Goal: Communication & Community: Participate in discussion

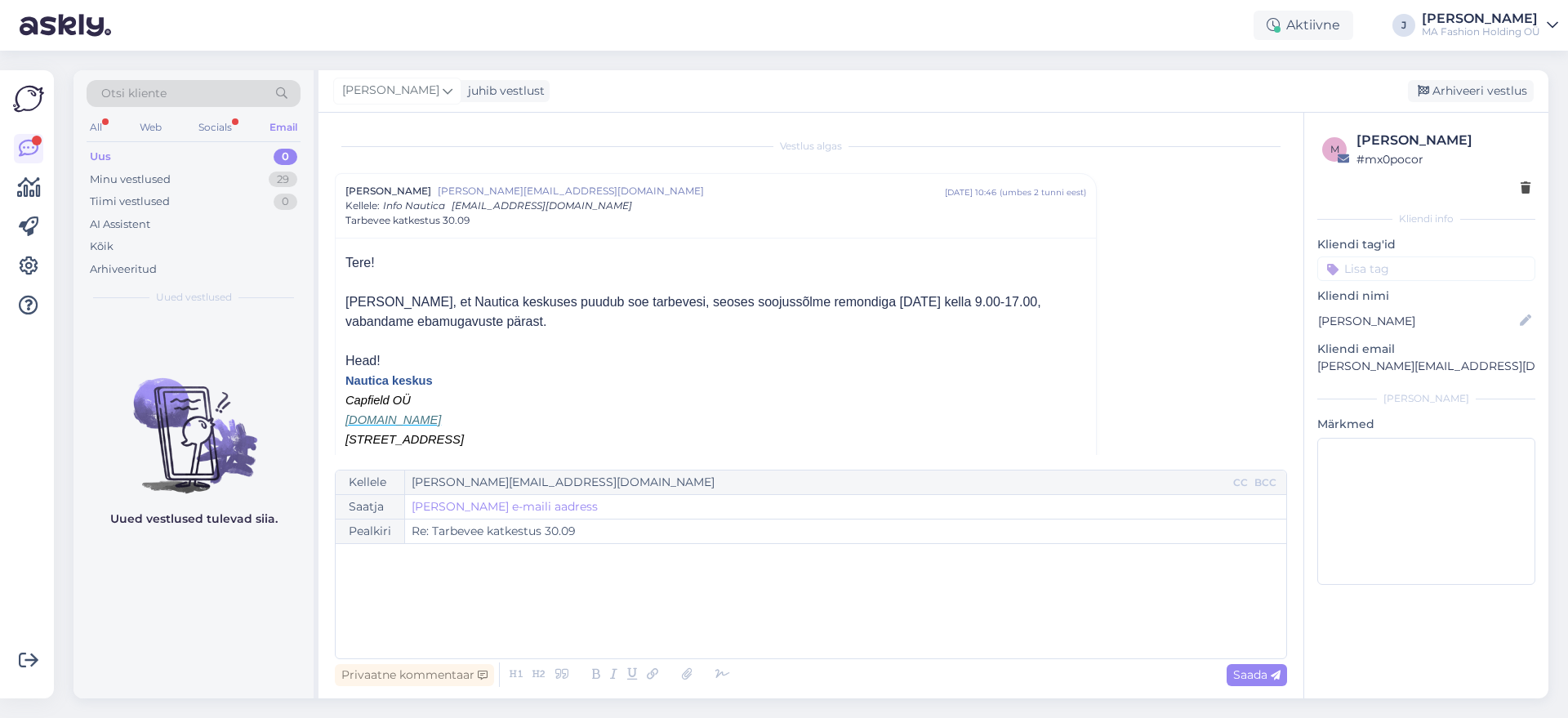
scroll to position [44, 0]
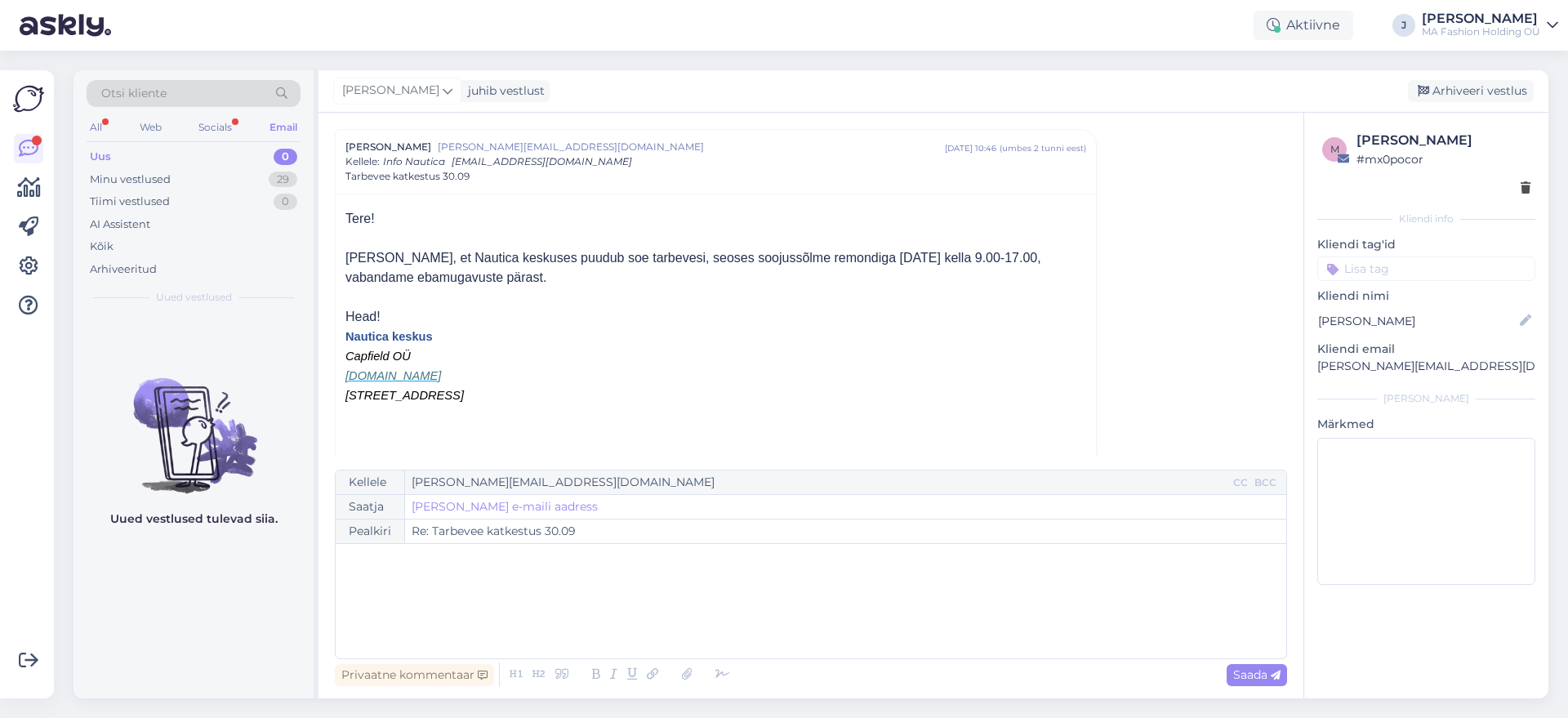
click at [237, 102] on div "Otsi kliente" at bounding box center [194, 93] width 214 height 27
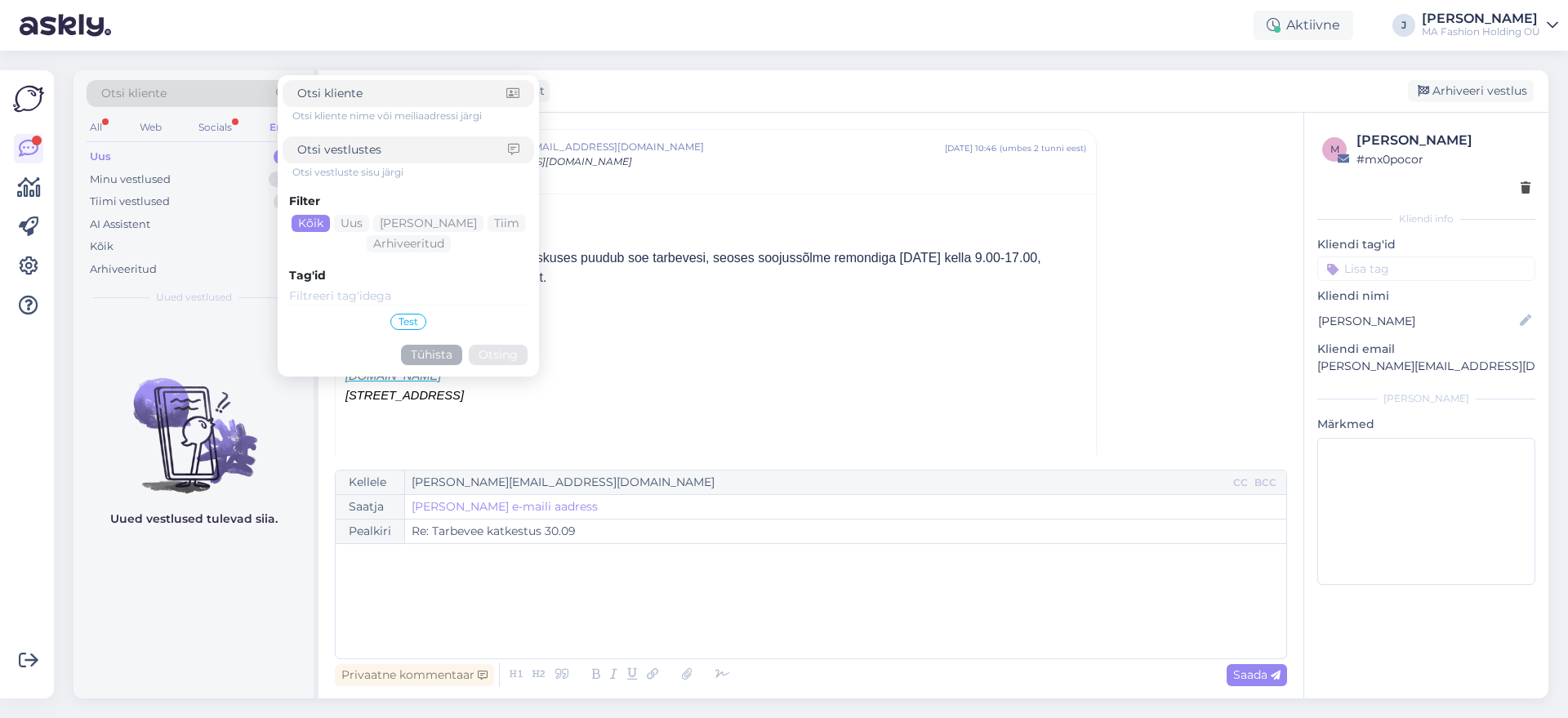
click at [231, 114] on div "Otsi kliente Otsi kliente nime või meiliaadressi järgi Otsi vestluste sisu järg…" at bounding box center [194, 99] width 214 height 37
click at [223, 127] on div "Socials" at bounding box center [215, 127] width 40 height 21
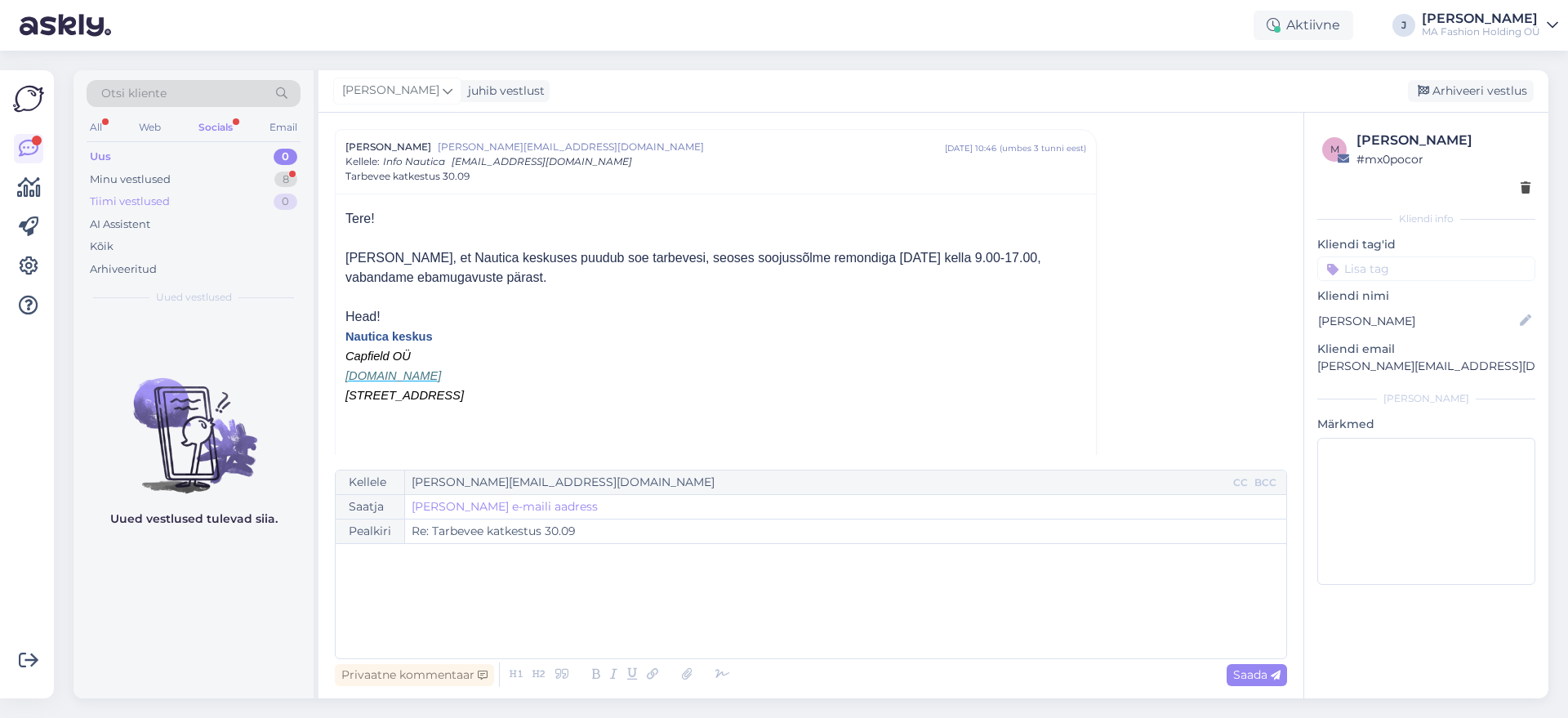
click at [239, 209] on div "Tiimi vestlused 0" at bounding box center [194, 201] width 214 height 23
click at [238, 185] on div "Minu vestlused 8" at bounding box center [194, 179] width 214 height 23
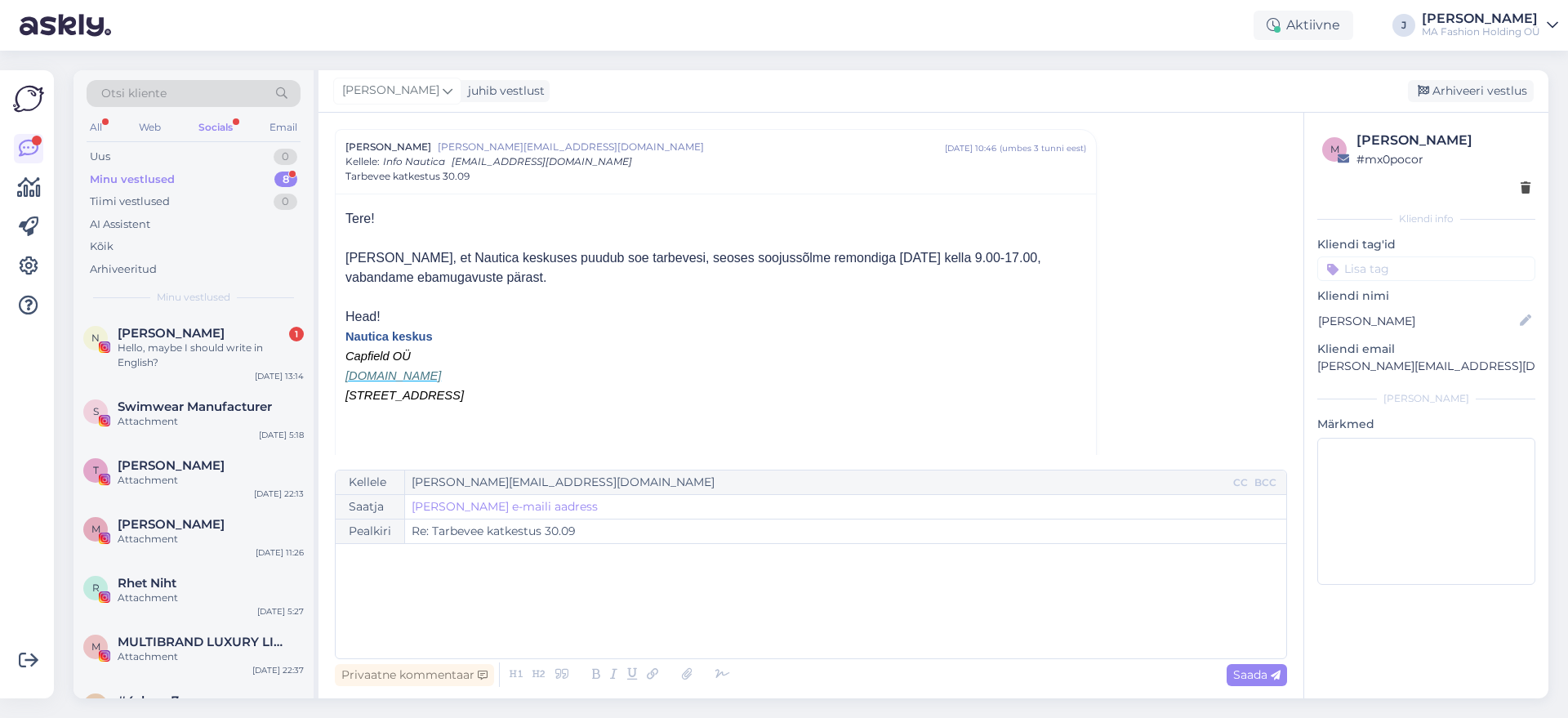
click at [243, 310] on div "Otsi kliente All Web Socials Email Uus 0 Minu vestlused 8 Tiimi vestlused 0 AI …" at bounding box center [194, 192] width 240 height 245
click at [244, 354] on div "Hello, maybe I should write in English?" at bounding box center [211, 355] width 186 height 30
